Goal: Task Accomplishment & Management: Use online tool/utility

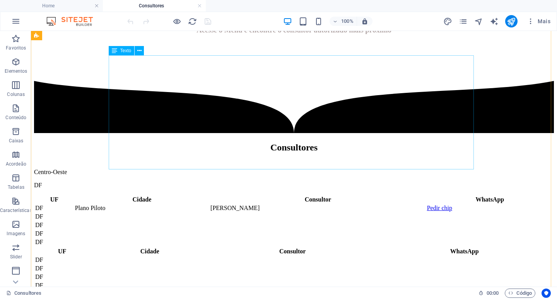
scroll to position [387, 0]
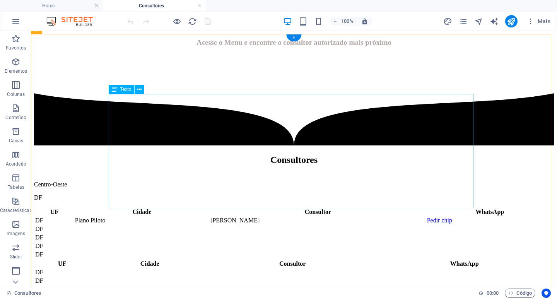
click at [157, 207] on div "UF Cidade Consultor WhatsApp DF Plano Piloto George Antunes Pedir chip DF DF DF…" at bounding box center [294, 233] width 520 height 52
click at [158, 207] on div "UF Cidade Consultor WhatsApp DF Plano Piloto George Antunes Pedir chip DF DF DF…" at bounding box center [294, 233] width 520 height 52
click at [162, 207] on div "UF Cidade Consultor WhatsApp DF Plano Piloto George Antunes Pedir chip DF DF DF…" at bounding box center [294, 233] width 520 height 52
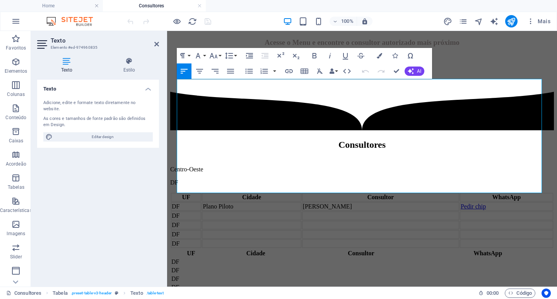
scroll to position [402, 0]
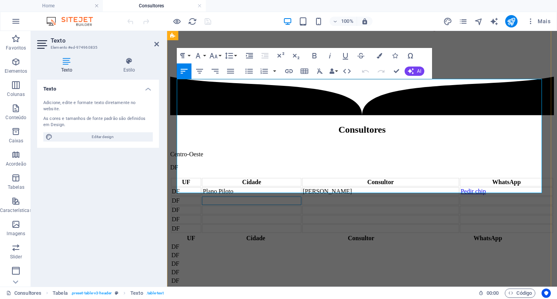
click at [238, 197] on td at bounding box center [251, 201] width 99 height 9
click at [350, 197] on td at bounding box center [380, 201] width 157 height 9
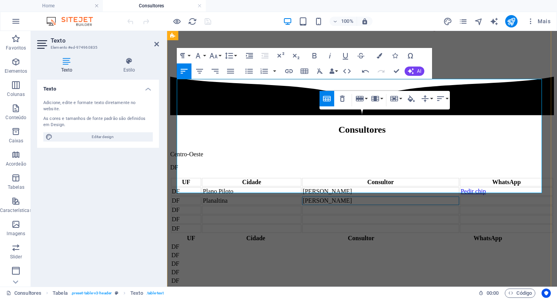
click at [332, 197] on td "Claudio" at bounding box center [380, 201] width 157 height 9
click at [348, 197] on td "Cláudio" at bounding box center [380, 201] width 157 height 9
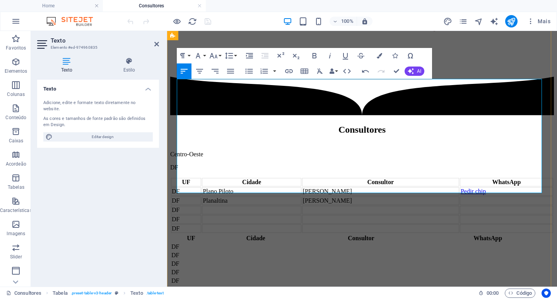
drag, startPoint x: 475, startPoint y: 106, endPoint x: 488, endPoint y: 105, distance: 13.2
click at [488, 187] on td "Pedir chip" at bounding box center [506, 191] width 93 height 9
drag, startPoint x: 480, startPoint y: 106, endPoint x: 453, endPoint y: 106, distance: 26.7
click at [460, 187] on td "Pedir chip" at bounding box center [506, 191] width 93 height 9
click at [289, 72] on icon "button" at bounding box center [289, 71] width 8 height 4
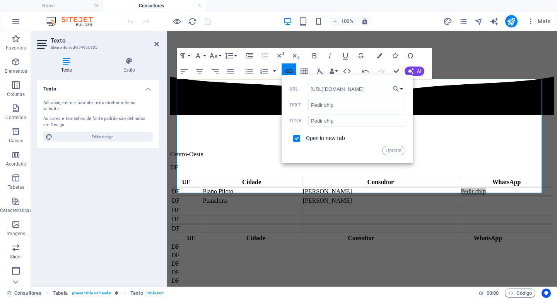
scroll to position [0, 329]
click at [314, 87] on input "[URL][DOMAIN_NAME]" at bounding box center [356, 89] width 97 height 12
click at [464, 197] on td at bounding box center [506, 201] width 93 height 9
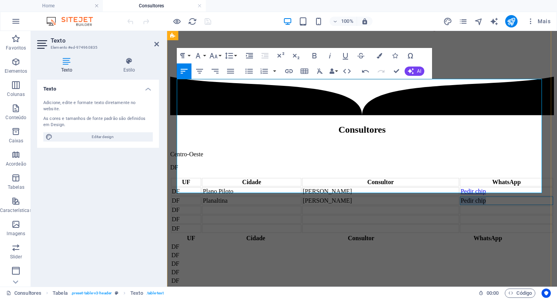
drag, startPoint x: 479, startPoint y: 125, endPoint x: 451, endPoint y: 127, distance: 27.9
click at [460, 197] on td "Pedir chip" at bounding box center [506, 201] width 93 height 9
checkbox input "false"
click at [290, 71] on icon "button" at bounding box center [288, 71] width 9 height 9
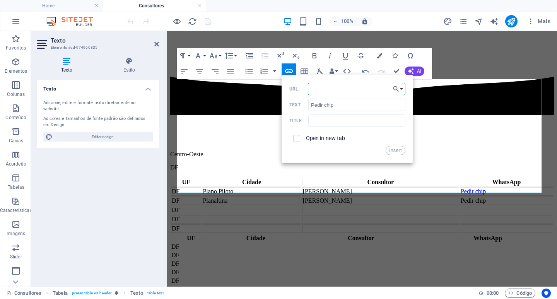
click at [316, 88] on input "URL" at bounding box center [356, 89] width 97 height 12
click at [367, 88] on input "[URL][DOMAIN_NAME]" at bounding box center [356, 89] width 97 height 12
type input "https://wa.me/61993504154/?text=Olá!%20Gostaria%20de%20saber%20sobre%20como%20a…"
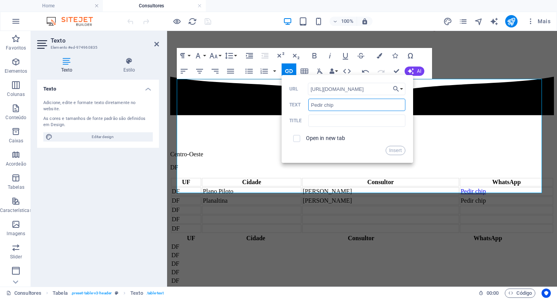
click at [341, 110] on input "Pedir chip" at bounding box center [356, 105] width 97 height 12
click at [380, 125] on input "text" at bounding box center [356, 121] width 97 height 12
paste input "Pedir chip"
type input "Pedir chip"
click at [296, 140] on input "checkbox" at bounding box center [295, 137] width 7 height 7
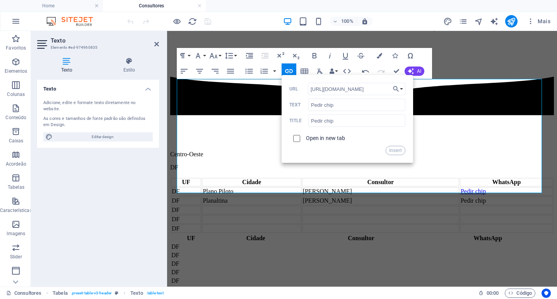
checkbox input "true"
drag, startPoint x: 394, startPoint y: 152, endPoint x: 227, endPoint y: 121, distance: 170.0
click at [394, 152] on button "Insert" at bounding box center [396, 150] width 20 height 9
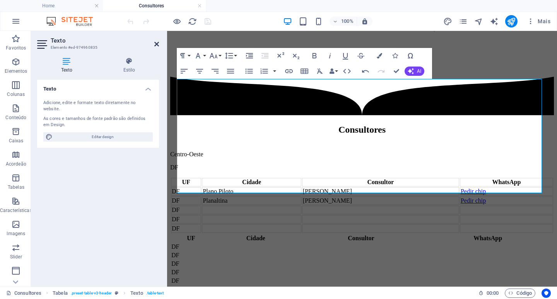
click at [157, 43] on icon at bounding box center [156, 44] width 5 height 6
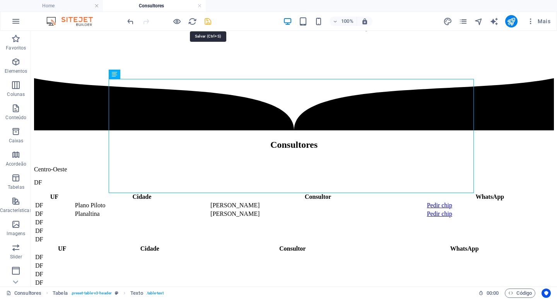
click at [209, 22] on icon "save" at bounding box center [207, 21] width 9 height 9
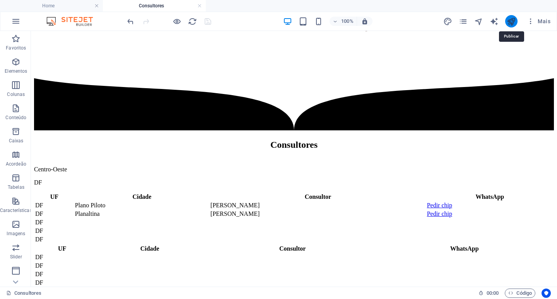
click at [511, 21] on icon "publish" at bounding box center [511, 21] width 9 height 9
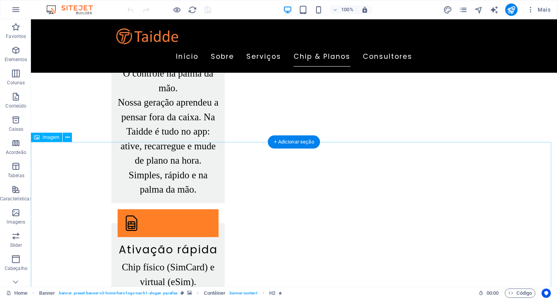
scroll to position [1349, 0]
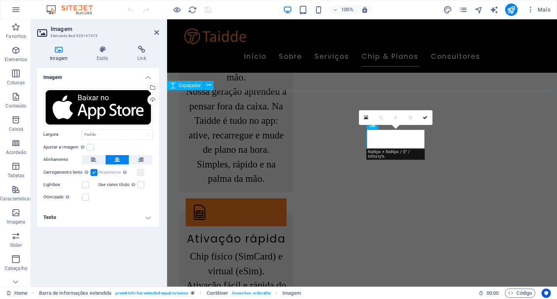
scroll to position [1303, 0]
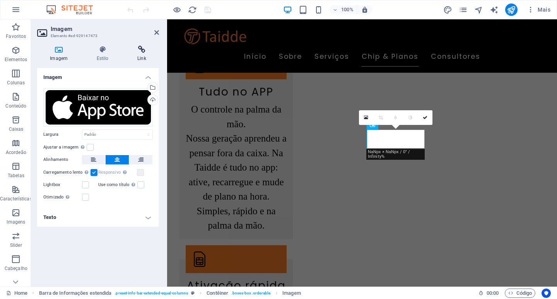
click at [142, 55] on h4 "Link" at bounding box center [142, 54] width 34 height 16
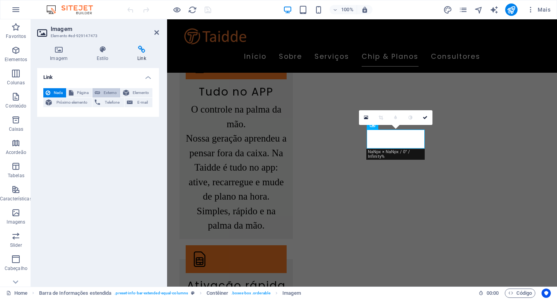
click at [111, 93] on span "Externo" at bounding box center [110, 92] width 15 height 9
select select "blank"
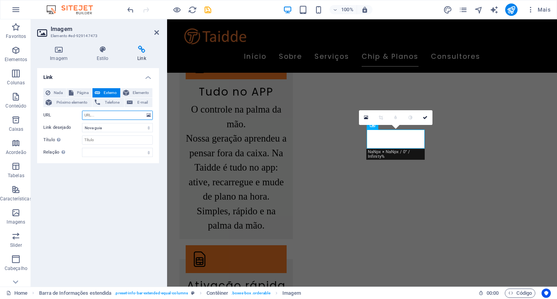
click at [111, 111] on input "URL" at bounding box center [117, 115] width 71 height 9
paste input "https://apps.apple.com/br/app/taidde/id6753074030"
type input "https://apps.apple.com/br/app/taidde/id6753074030"
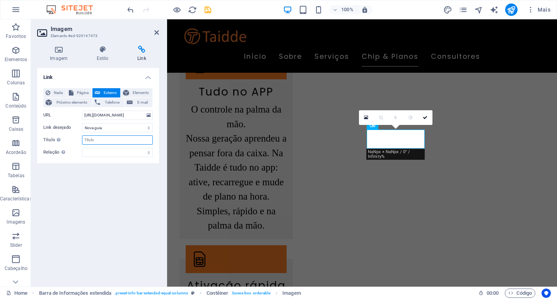
click at [94, 142] on input "Título A descrição adicional do link não deve ser igual ao texto do link. O tít…" at bounding box center [117, 139] width 71 height 9
type input "App Store"
click at [156, 31] on icon at bounding box center [156, 32] width 5 height 6
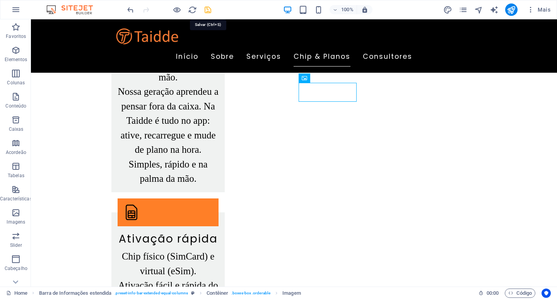
click at [208, 10] on icon "save" at bounding box center [207, 9] width 9 height 9
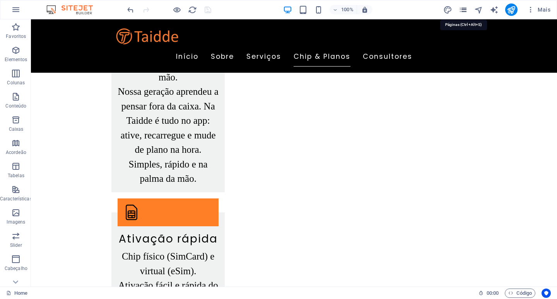
click at [467, 9] on icon "pages" at bounding box center [463, 9] width 9 height 9
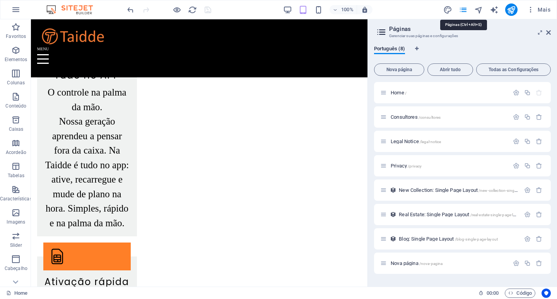
scroll to position [978, 0]
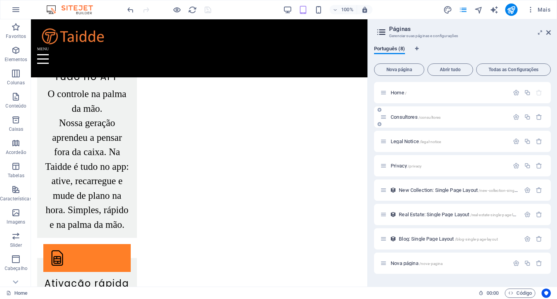
click at [407, 115] on span "Consultores /consultores" at bounding box center [416, 117] width 50 height 6
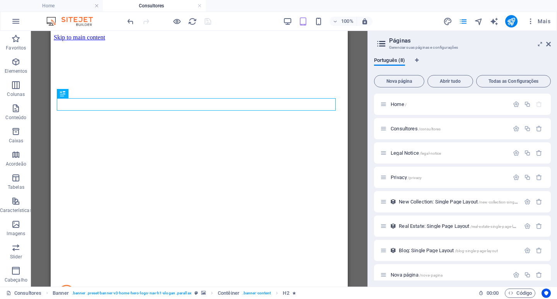
scroll to position [0, 0]
click at [551, 44] on aside "Páginas Gerenciar suas páginas e configurações Português (8) Nova página Abrir …" at bounding box center [463, 159] width 190 height 256
click at [550, 44] on icon at bounding box center [548, 44] width 5 height 6
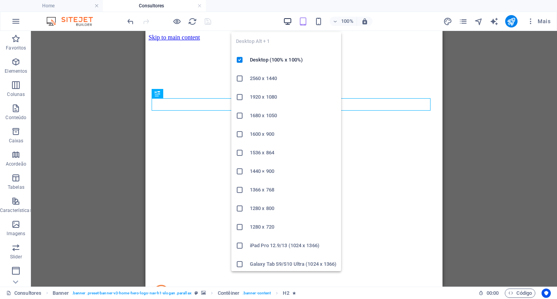
click at [289, 22] on icon "button" at bounding box center [287, 21] width 9 height 9
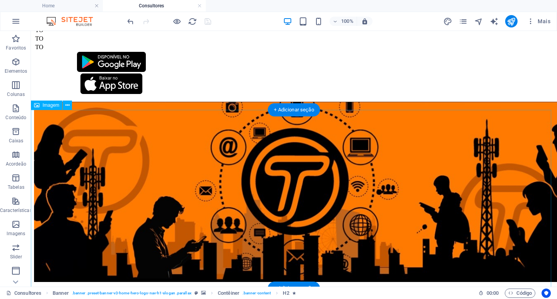
scroll to position [4178, 0]
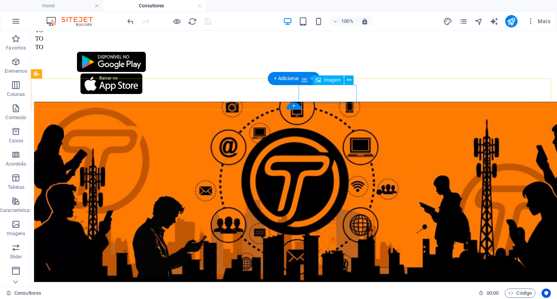
click at [189, 95] on figure at bounding box center [111, 85] width 155 height 22
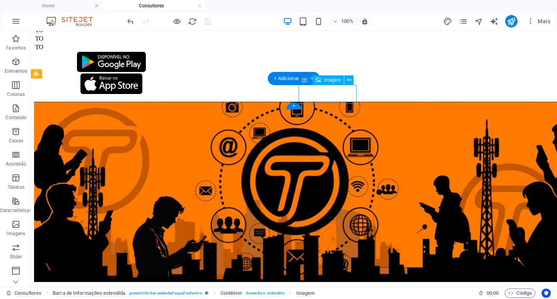
click at [189, 95] on figure at bounding box center [111, 85] width 155 height 22
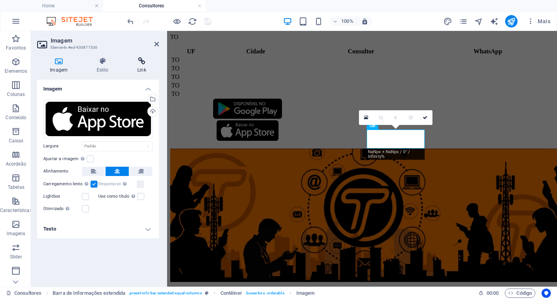
click at [143, 67] on h4 "Link" at bounding box center [142, 65] width 34 height 16
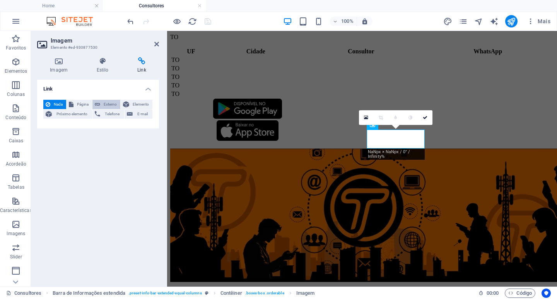
click at [108, 104] on span "Externo" at bounding box center [110, 104] width 15 height 9
select select "blank"
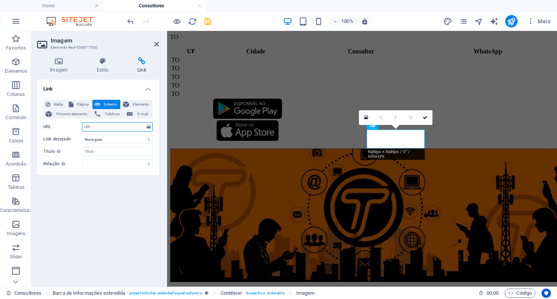
paste input "https://apps.apple.com/br/app/taidde/id6753074030"
type input "https://apps.apple.com/br/app/taidde/id6753074030"
click at [106, 138] on select "Nova guia Mesma guia Sobreposição" at bounding box center [117, 139] width 71 height 9
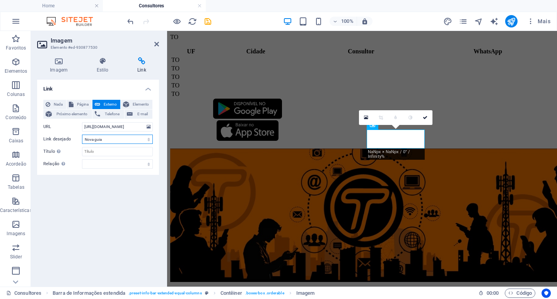
click at [106, 138] on select "Nova guia Mesma guia Sobreposição" at bounding box center [117, 139] width 71 height 9
click at [106, 153] on input "Título A descrição adicional do link não deve ser igual ao texto do link. O tít…" at bounding box center [117, 151] width 71 height 9
type input "App Store"
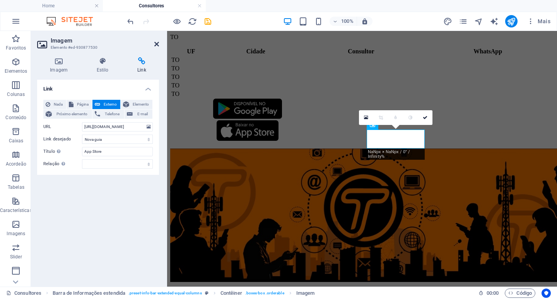
click at [158, 44] on icon at bounding box center [156, 44] width 5 height 6
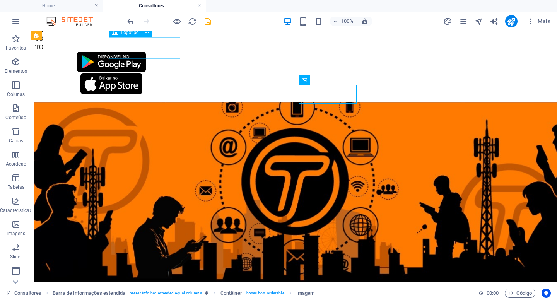
scroll to position [4178, 0]
click at [206, 22] on icon "save" at bounding box center [207, 21] width 9 height 9
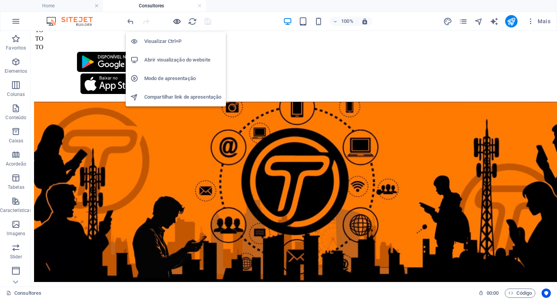
click at [175, 19] on icon "button" at bounding box center [177, 21] width 9 height 9
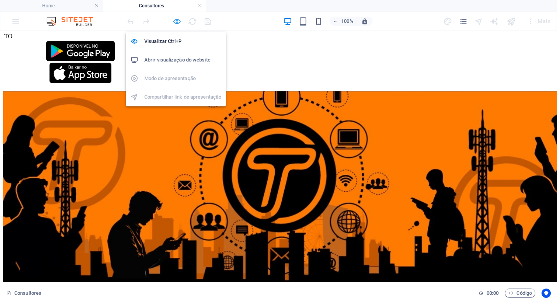
scroll to position [674, 0]
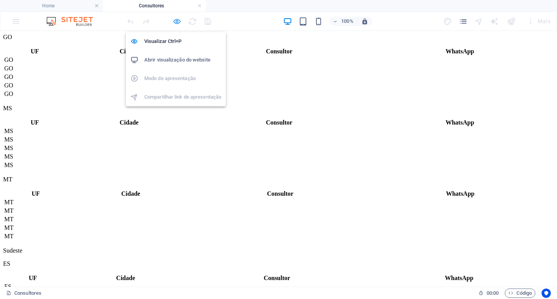
click at [178, 17] on icon "button" at bounding box center [177, 21] width 9 height 9
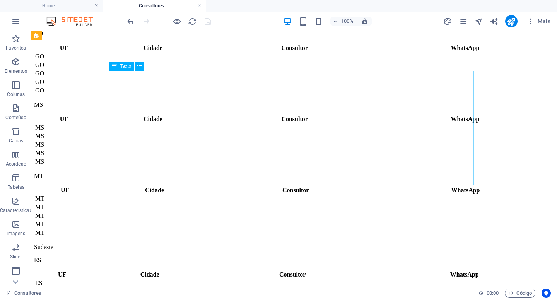
scroll to position [635, 0]
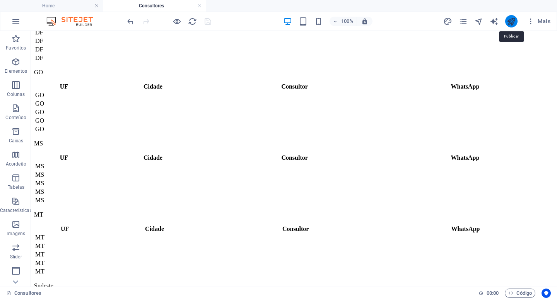
click at [512, 21] on icon "publish" at bounding box center [511, 21] width 9 height 9
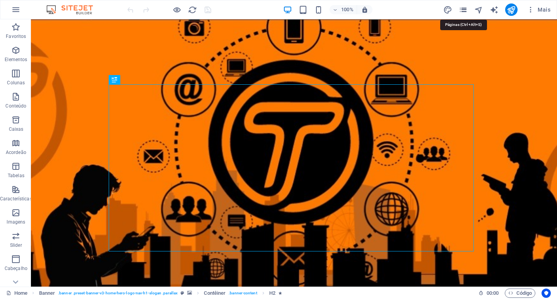
click at [464, 12] on icon "pages" at bounding box center [463, 9] width 9 height 9
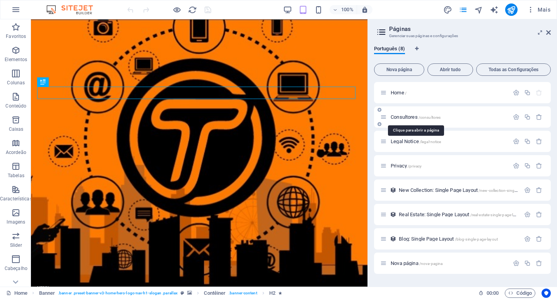
click at [407, 118] on span "Consultores /consultores" at bounding box center [416, 117] width 50 height 6
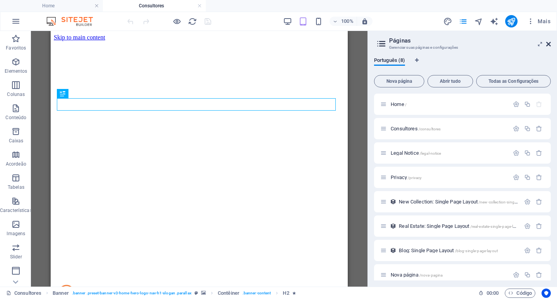
click at [550, 44] on icon at bounding box center [548, 44] width 5 height 6
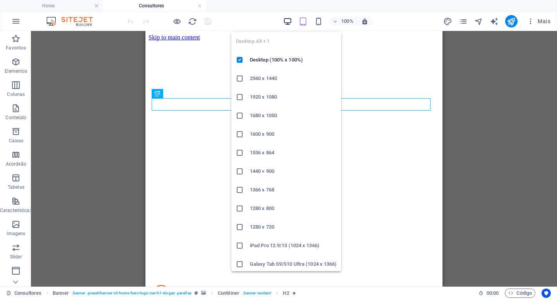
click at [287, 21] on icon "button" at bounding box center [287, 21] width 9 height 9
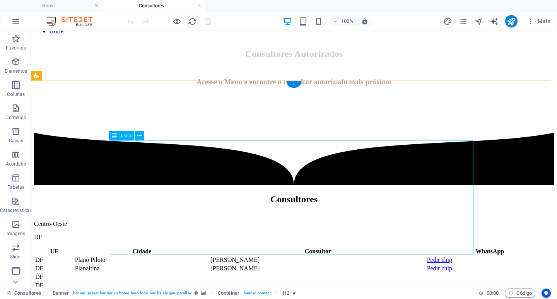
scroll to position [348, 0]
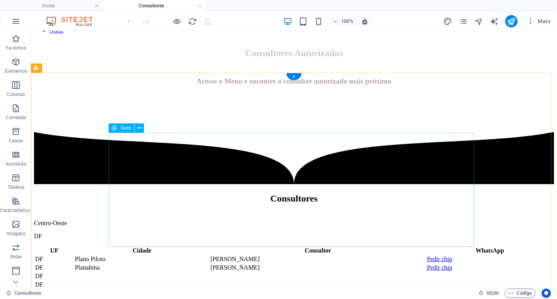
click at [191, 246] on div "UF Cidade Consultor WhatsApp DF Plano Piloto [PERSON_NAME] Pedir chip DF Planal…" at bounding box center [294, 272] width 520 height 52
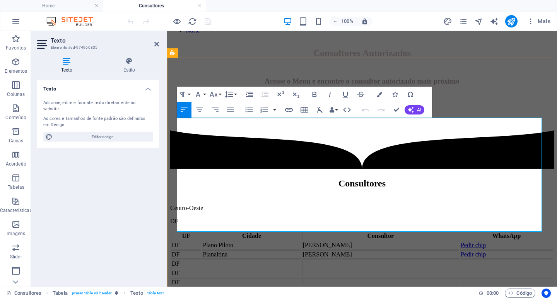
scroll to position [363, 0]
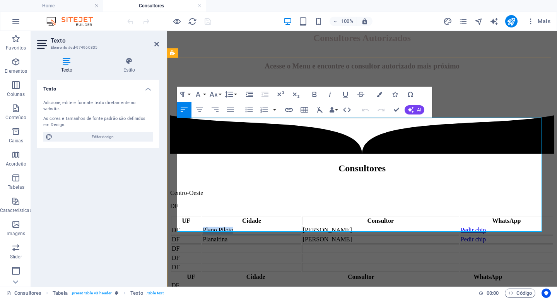
drag, startPoint x: 252, startPoint y: 147, endPoint x: 221, endPoint y: 146, distance: 31.0
click at [221, 226] on td "Plano Piloto" at bounding box center [251, 230] width 99 height 9
click at [226, 226] on td "planaltina" at bounding box center [245, 230] width 85 height 9
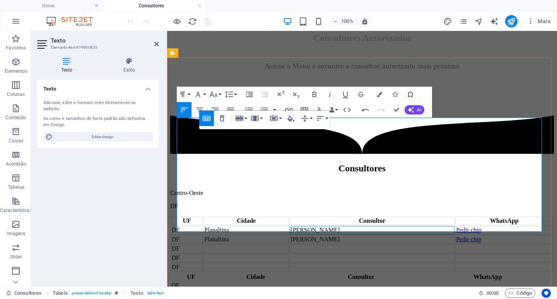
click at [359, 226] on td "[PERSON_NAME]" at bounding box center [372, 230] width 165 height 9
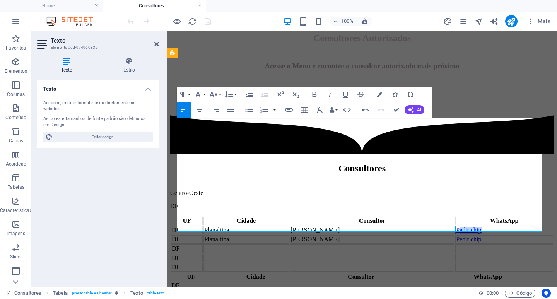
drag, startPoint x: 472, startPoint y: 145, endPoint x: 448, endPoint y: 145, distance: 24.0
click at [455, 226] on td "Pedir chip" at bounding box center [504, 230] width 98 height 9
click at [474, 226] on td "Pedir chip" at bounding box center [504, 230] width 98 height 9
drag, startPoint x: 471, startPoint y: 147, endPoint x: 446, endPoint y: 148, distance: 25.6
click at [455, 226] on td "Pedir chip" at bounding box center [504, 230] width 98 height 9
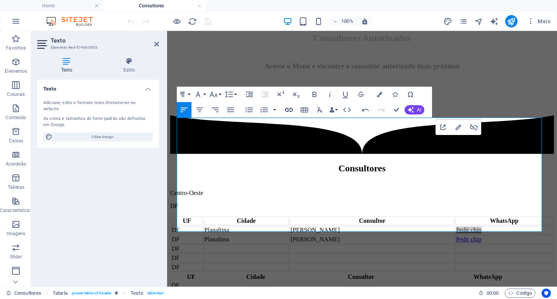
click at [289, 108] on icon "button" at bounding box center [289, 110] width 8 height 4
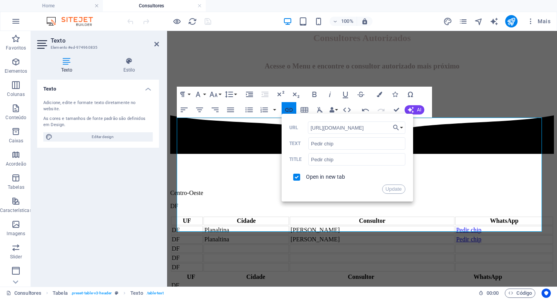
scroll to position [0, 329]
click at [313, 129] on input "[URL][DOMAIN_NAME]" at bounding box center [356, 127] width 97 height 12
type input "[URL][DOMAIN_NAME]"
click at [402, 189] on button "Update" at bounding box center [393, 189] width 23 height 9
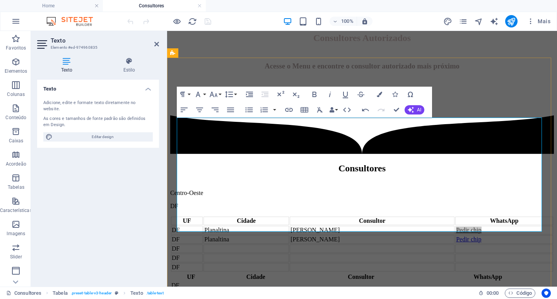
scroll to position [0, 0]
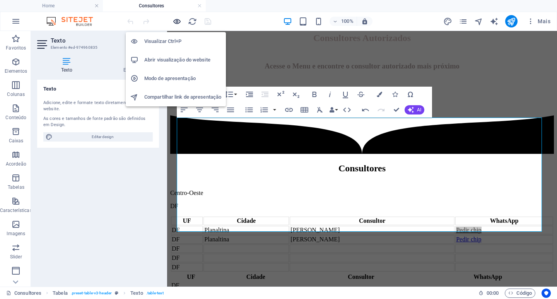
click at [178, 21] on icon "button" at bounding box center [177, 21] width 9 height 9
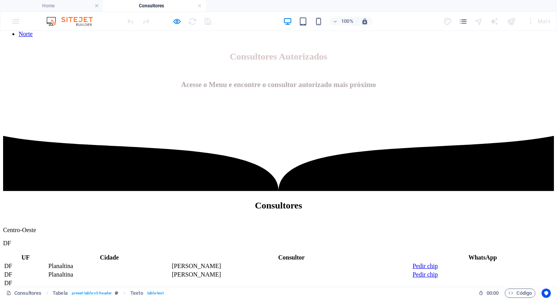
click at [413, 263] on link "Pedir chip" at bounding box center [425, 266] width 25 height 7
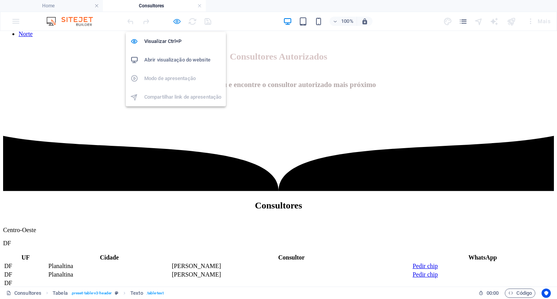
click at [176, 22] on icon "button" at bounding box center [177, 21] width 9 height 9
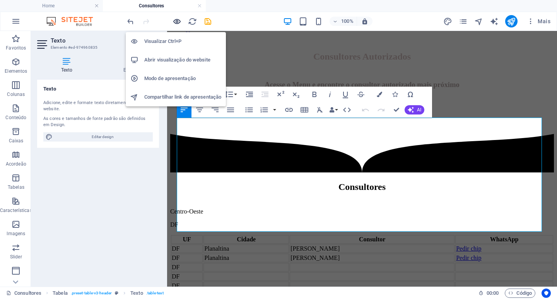
scroll to position [363, 0]
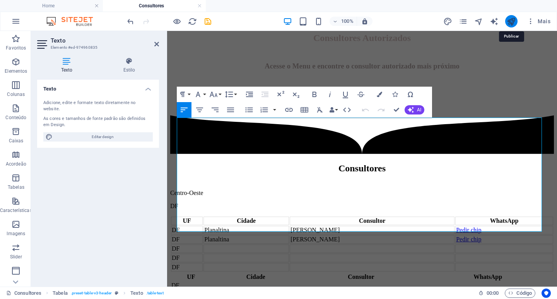
click at [513, 22] on icon "publish" at bounding box center [511, 21] width 9 height 9
